Goal: Task Accomplishment & Management: Use online tool/utility

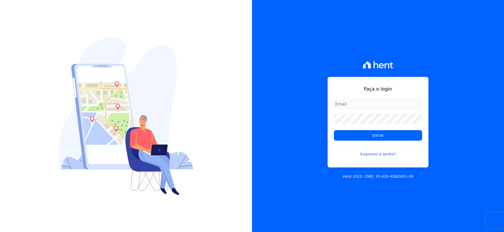
click at [365, 102] on input "email" at bounding box center [378, 104] width 88 height 10
type input "paulo.henrique@swarealty.com"
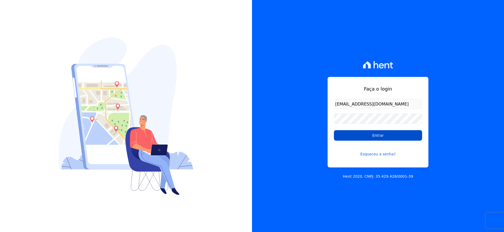
click at [378, 135] on input "Entrar" at bounding box center [378, 135] width 88 height 10
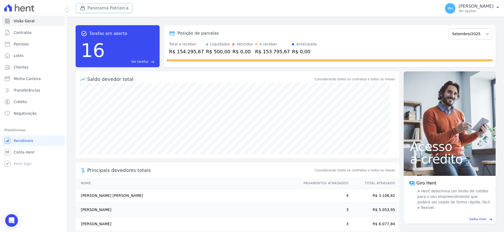
click at [105, 7] on button "Panorama Patriarca" at bounding box center [104, 8] width 57 height 10
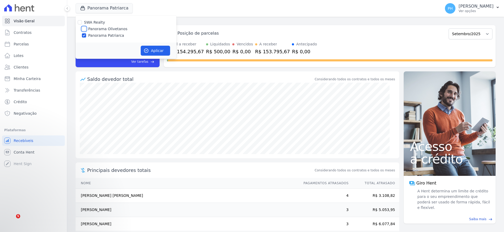
click at [83, 29] on input "Panorama Olivetanos" at bounding box center [84, 29] width 4 height 4
checkbox input "true"
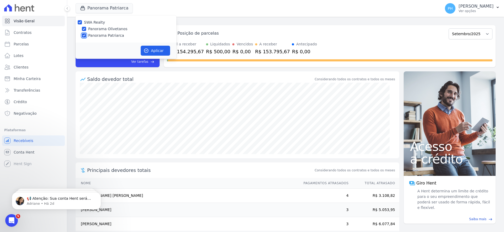
click at [82, 35] on input "Panorama Patriarca" at bounding box center [84, 35] width 4 height 4
checkbox input "false"
click at [157, 50] on button "Aplicar" at bounding box center [155, 51] width 29 height 10
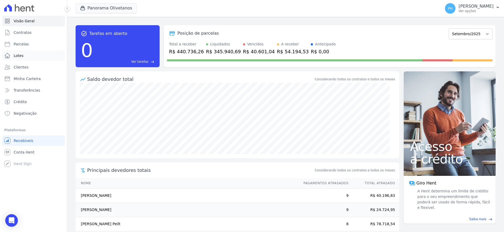
click at [22, 55] on span "Lotes" at bounding box center [19, 55] width 10 height 5
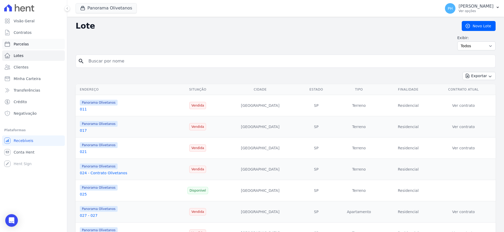
click at [29, 45] on link "Parcelas" at bounding box center [33, 44] width 63 height 10
select select
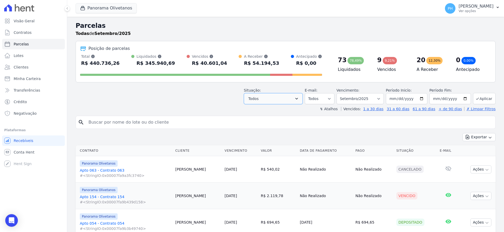
click at [298, 98] on icon "button" at bounding box center [296, 99] width 3 height 2
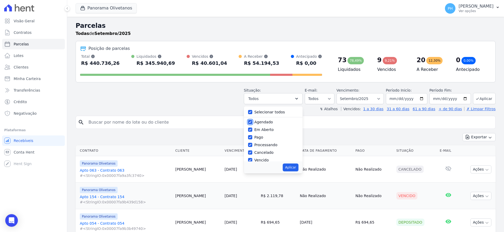
click at [252, 121] on input "Agendado" at bounding box center [250, 122] width 4 height 4
checkbox input "false"
click at [252, 130] on input "Em Aberto" at bounding box center [250, 129] width 4 height 4
checkbox input "false"
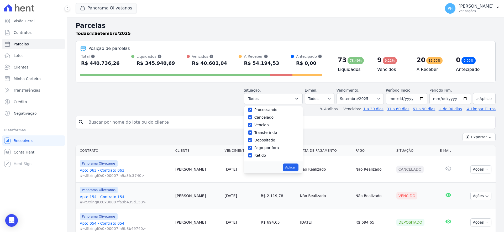
scroll to position [2, 0]
click at [250, 142] on input "Processando" at bounding box center [250, 142] width 4 height 4
checkbox input "false"
click at [252, 149] on input "Cancelado" at bounding box center [250, 150] width 4 height 4
checkbox input "false"
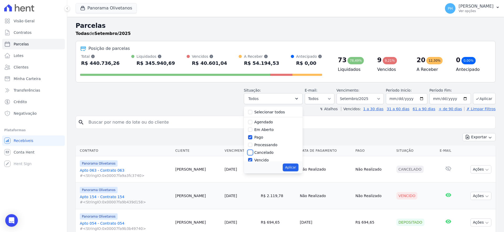
scroll to position [33, 0]
click at [252, 127] on input "Vencido" at bounding box center [250, 127] width 4 height 4
checkbox input "false"
click at [252, 145] on input "Processando" at bounding box center [250, 145] width 4 height 4
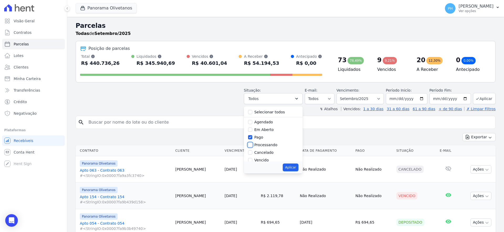
checkbox input "true"
click at [294, 167] on button "Aplicar" at bounding box center [289, 167] width 15 height 8
select select "paid"
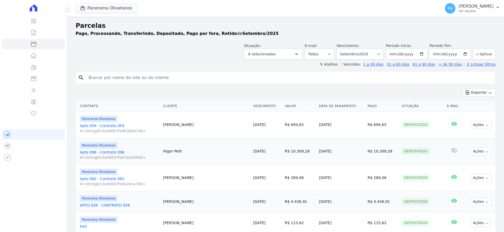
select select
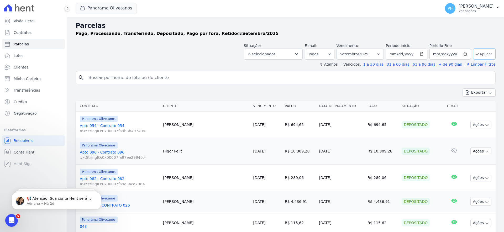
click at [485, 53] on button "Aplicar" at bounding box center [484, 53] width 23 height 11
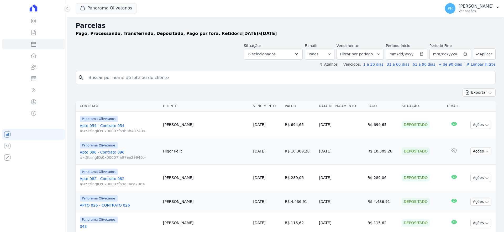
select select
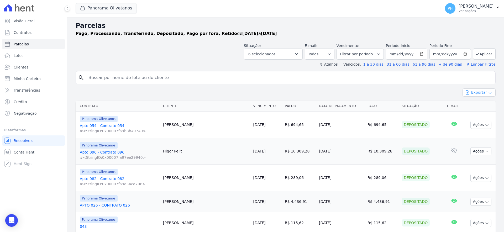
click at [474, 92] on button "Exportar" at bounding box center [478, 92] width 33 height 8
click at [473, 115] on span "Exportar CSV" at bounding box center [478, 113] width 28 height 5
